Goal: Use online tool/utility: Utilize a website feature to perform a specific function

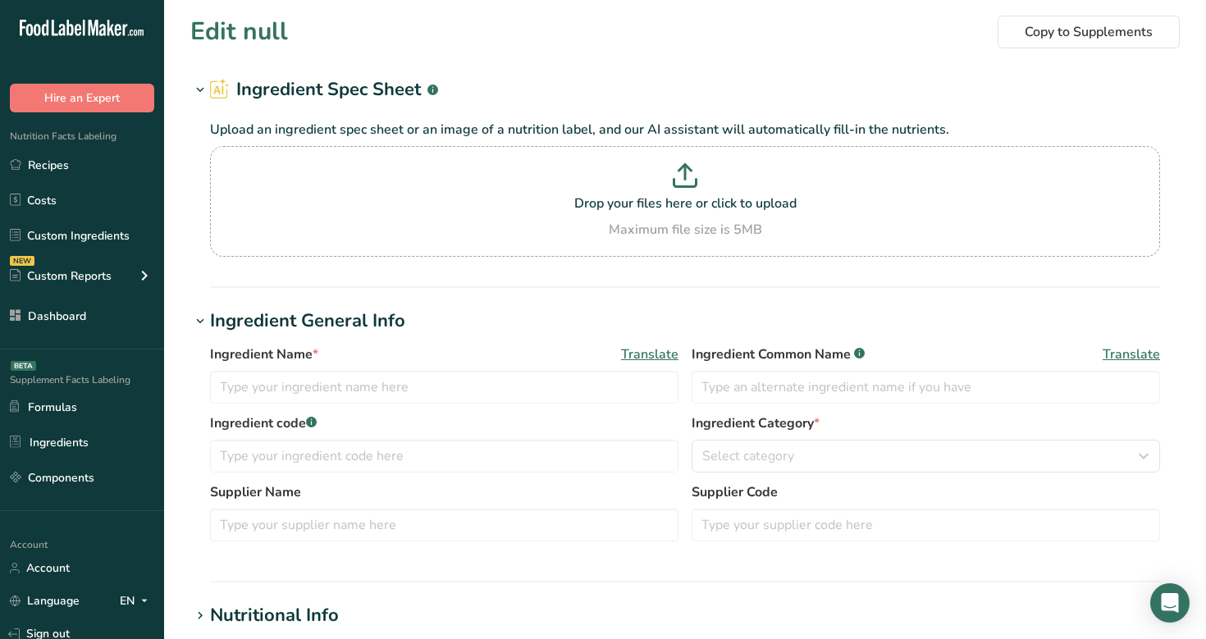
type input "Almond flourrrrr"
type input "Almond flour"
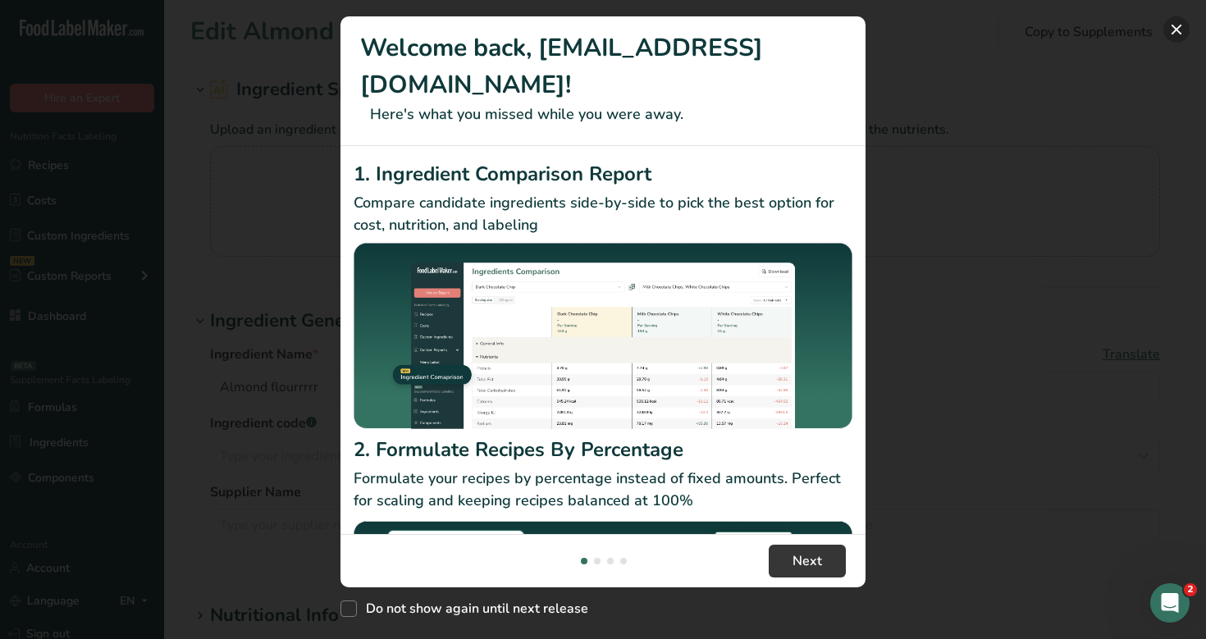
click at [1176, 31] on button "New Features" at bounding box center [1176, 29] width 26 height 26
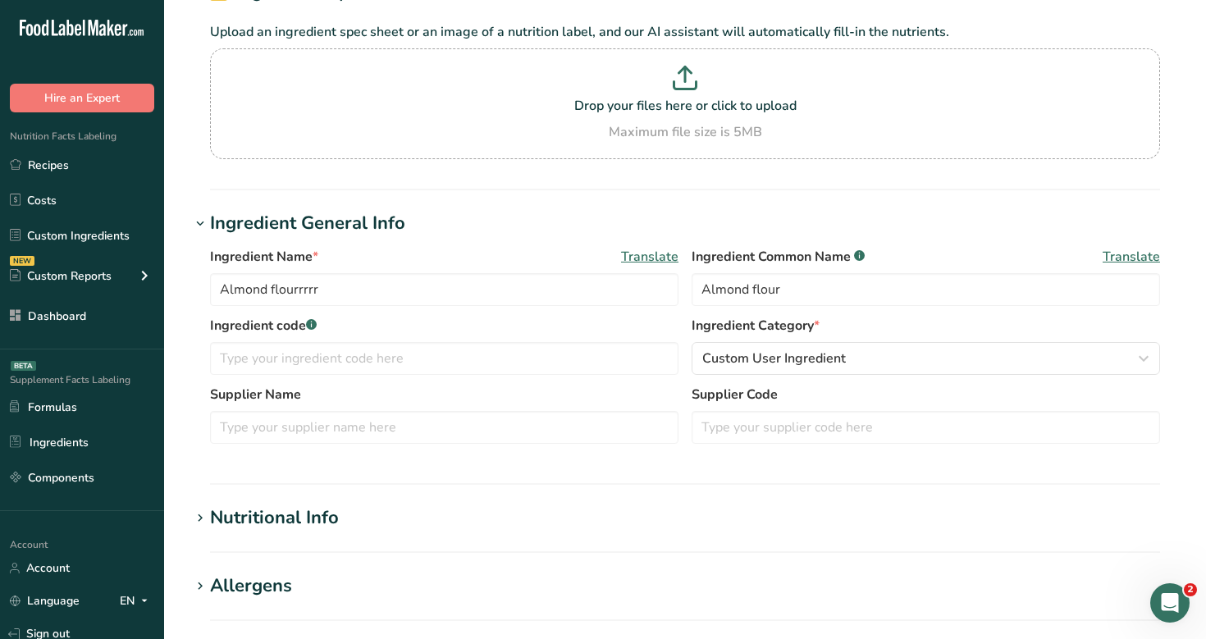
scroll to position [100, 0]
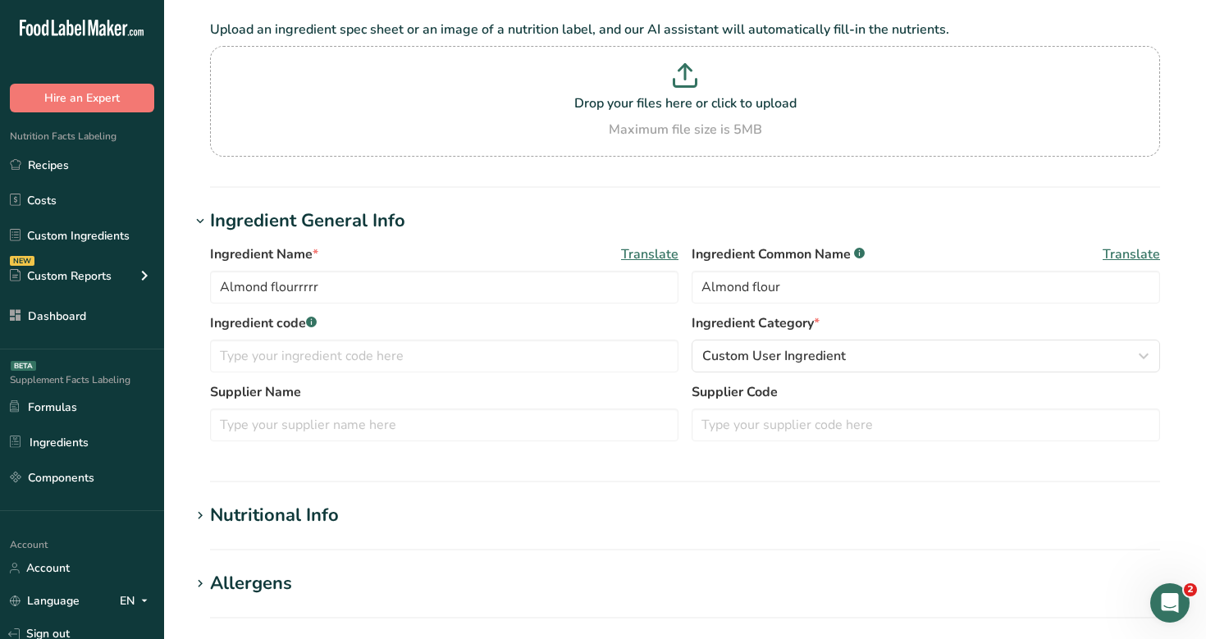
click at [279, 523] on div "Nutritional Info" at bounding box center [274, 515] width 129 height 27
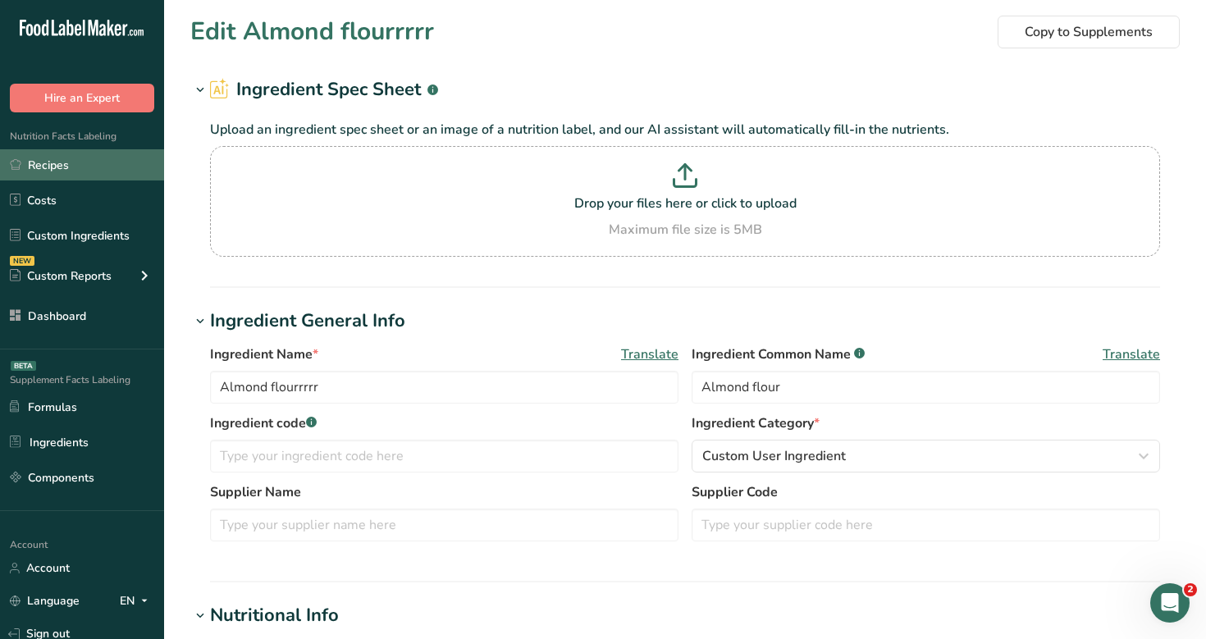
scroll to position [0, 0]
click at [98, 158] on link "Recipes" at bounding box center [82, 164] width 164 height 31
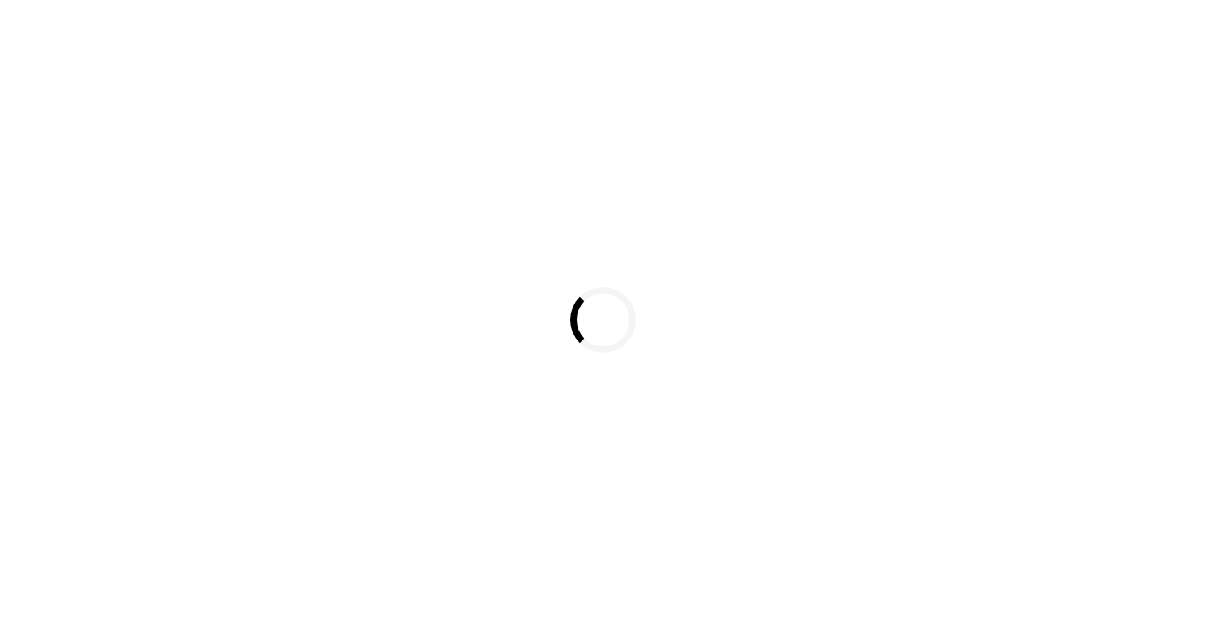
select select
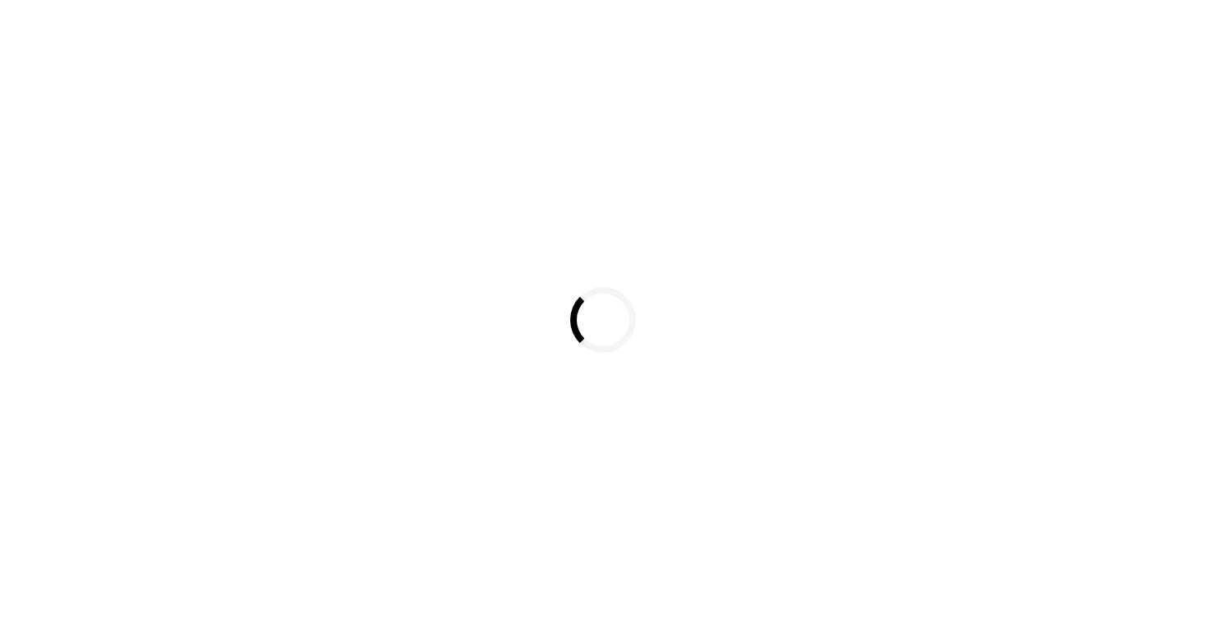
select select
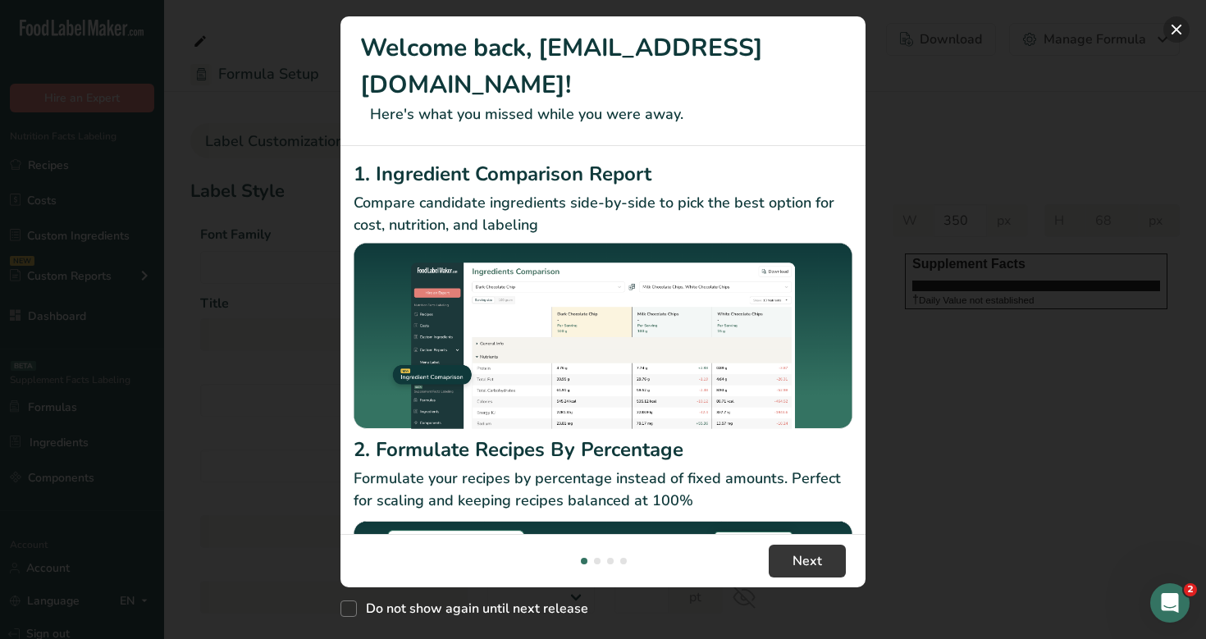
click at [1184, 26] on button "New Features" at bounding box center [1176, 29] width 26 height 26
